Goal: Task Accomplishment & Management: Use online tool/utility

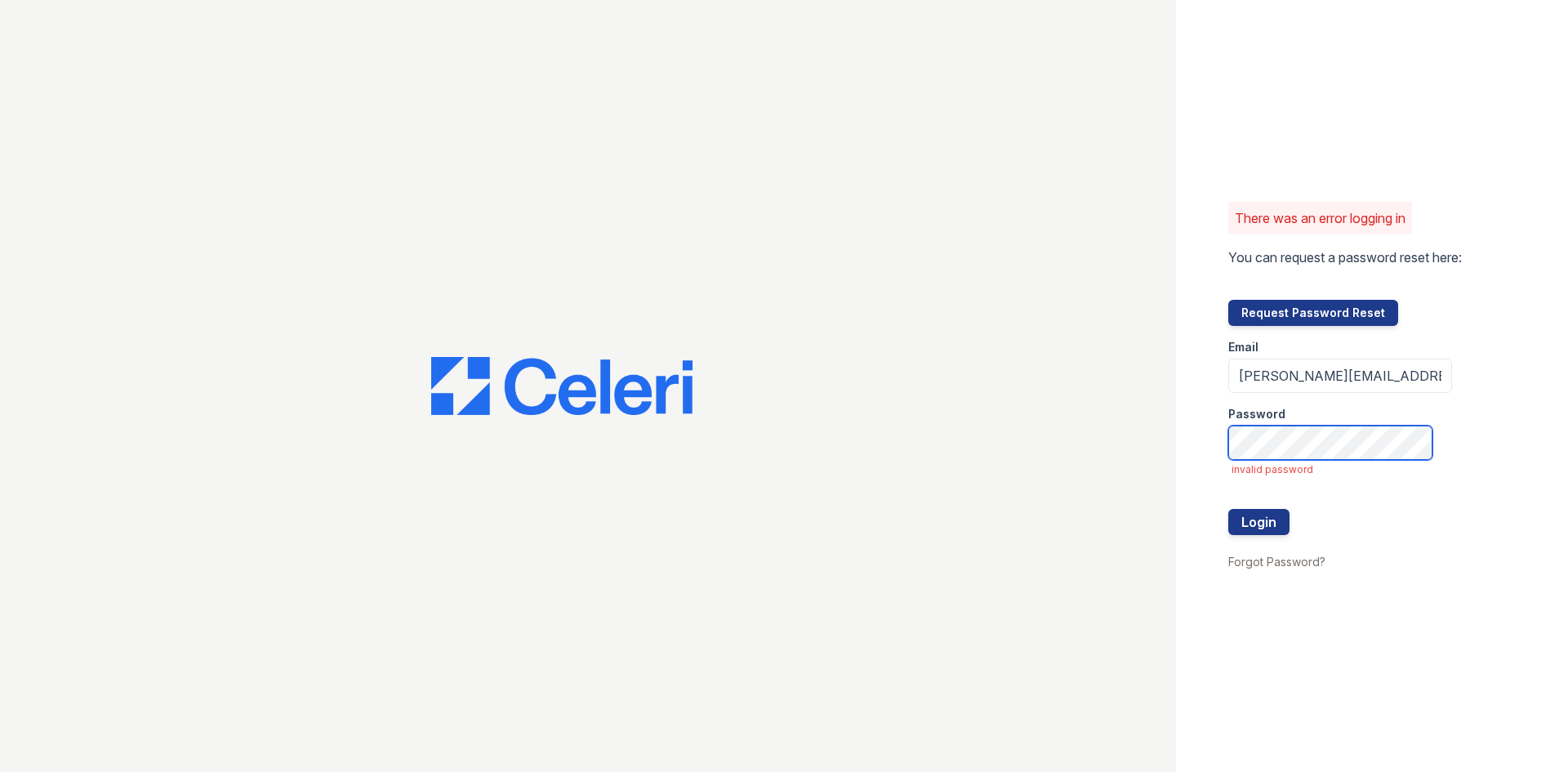
click at [1228, 509] on button "Login" at bounding box center [1258, 522] width 61 height 27
